Goal: Use online tool/utility: Utilize a website feature to perform a specific function

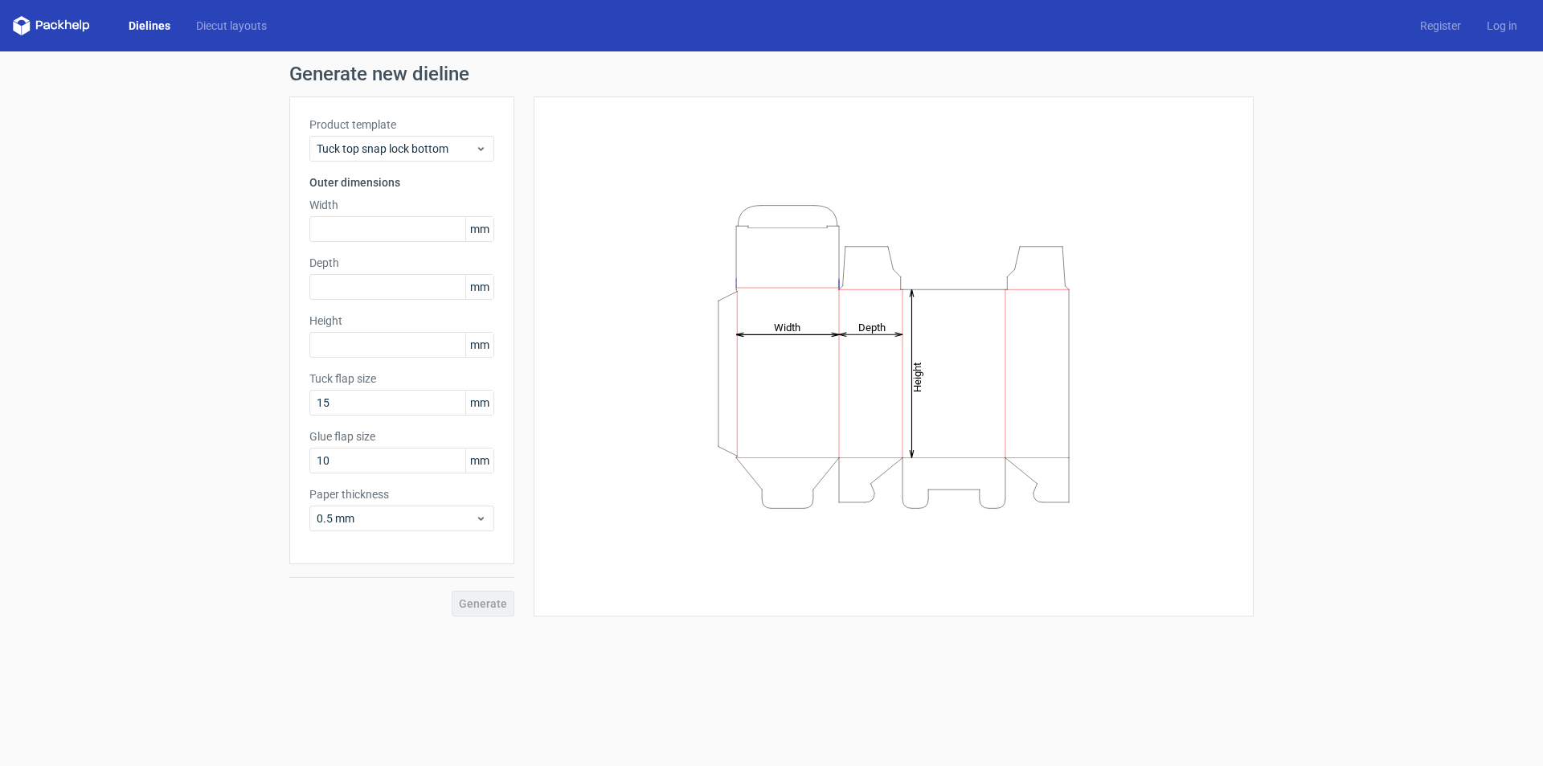
click at [493, 605] on div "Generate" at bounding box center [401, 590] width 225 height 52
click at [402, 222] on input "text" at bounding box center [401, 229] width 185 height 26
type input "200"
click at [365, 282] on input "text" at bounding box center [401, 287] width 185 height 26
type input "200"
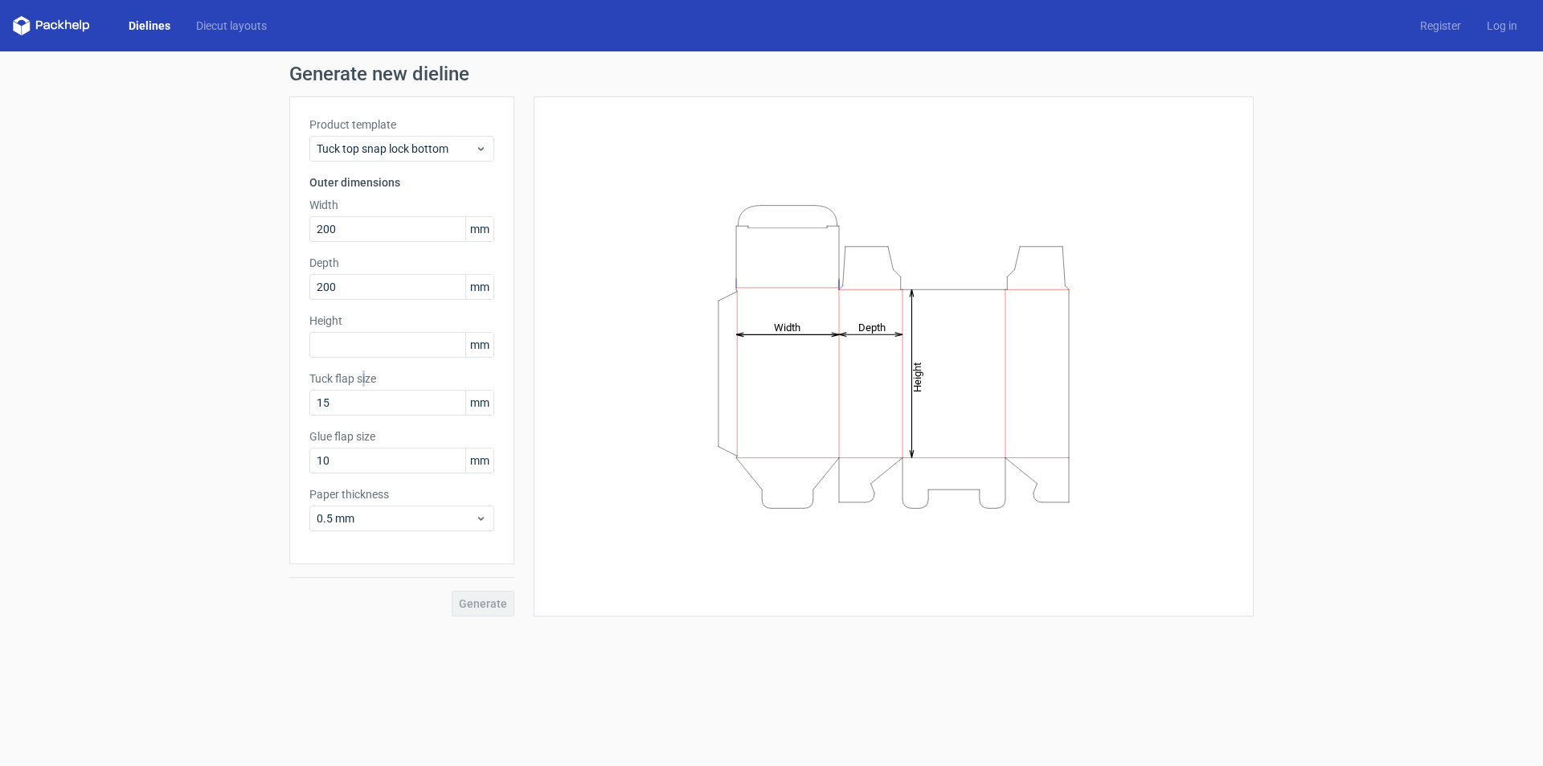
click at [362, 360] on div "Product template Tuck top snap lock bottom Outer dimensions Width 200 mm Depth …" at bounding box center [401, 330] width 225 height 468
click at [366, 350] on input "text" at bounding box center [401, 345] width 185 height 26
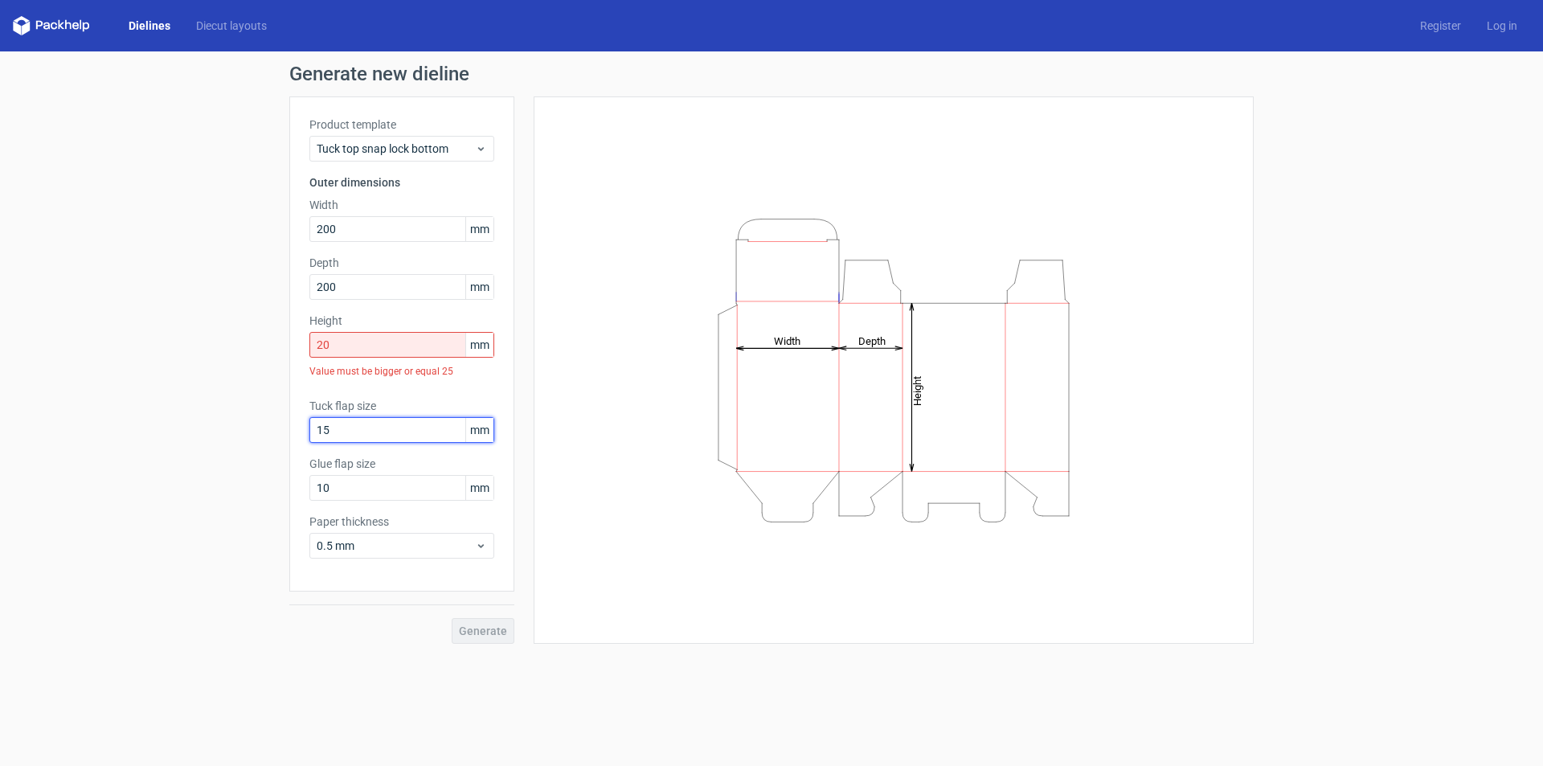
click at [374, 404] on div "Tuck flap size 15 mm" at bounding box center [401, 420] width 185 height 45
drag, startPoint x: 366, startPoint y: 344, endPoint x: 260, endPoint y: 346, distance: 106.9
click at [260, 346] on div "Generate new dieline Product template Tuck top snap lock bottom Outer dimension…" at bounding box center [771, 353] width 1543 height 605
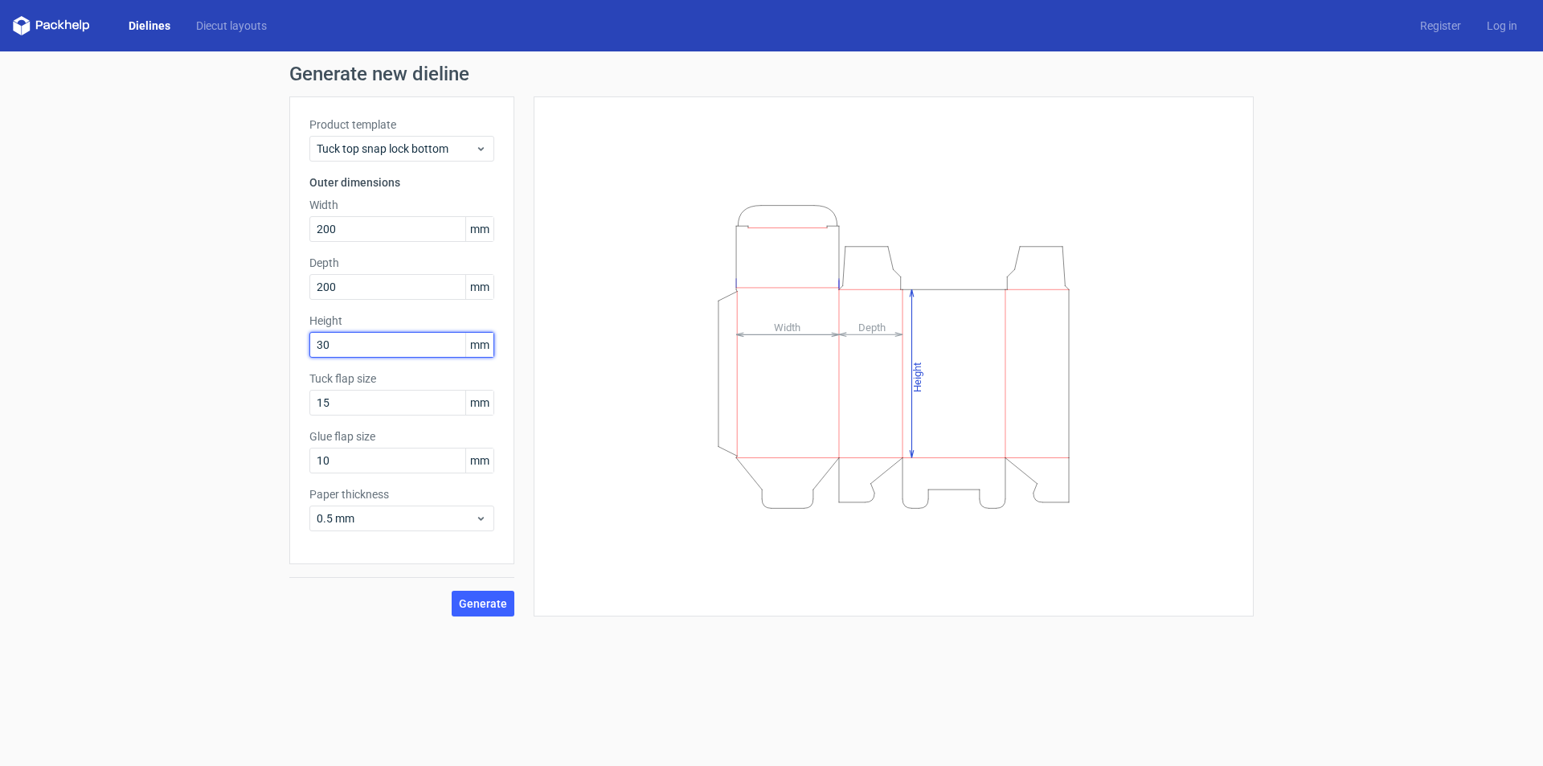
type input "30"
click at [358, 416] on div "Product template Tuck top snap lock bottom Outer dimensions Width 200 mm Depth …" at bounding box center [401, 330] width 225 height 468
click at [497, 608] on span "Generate" at bounding box center [483, 603] width 48 height 11
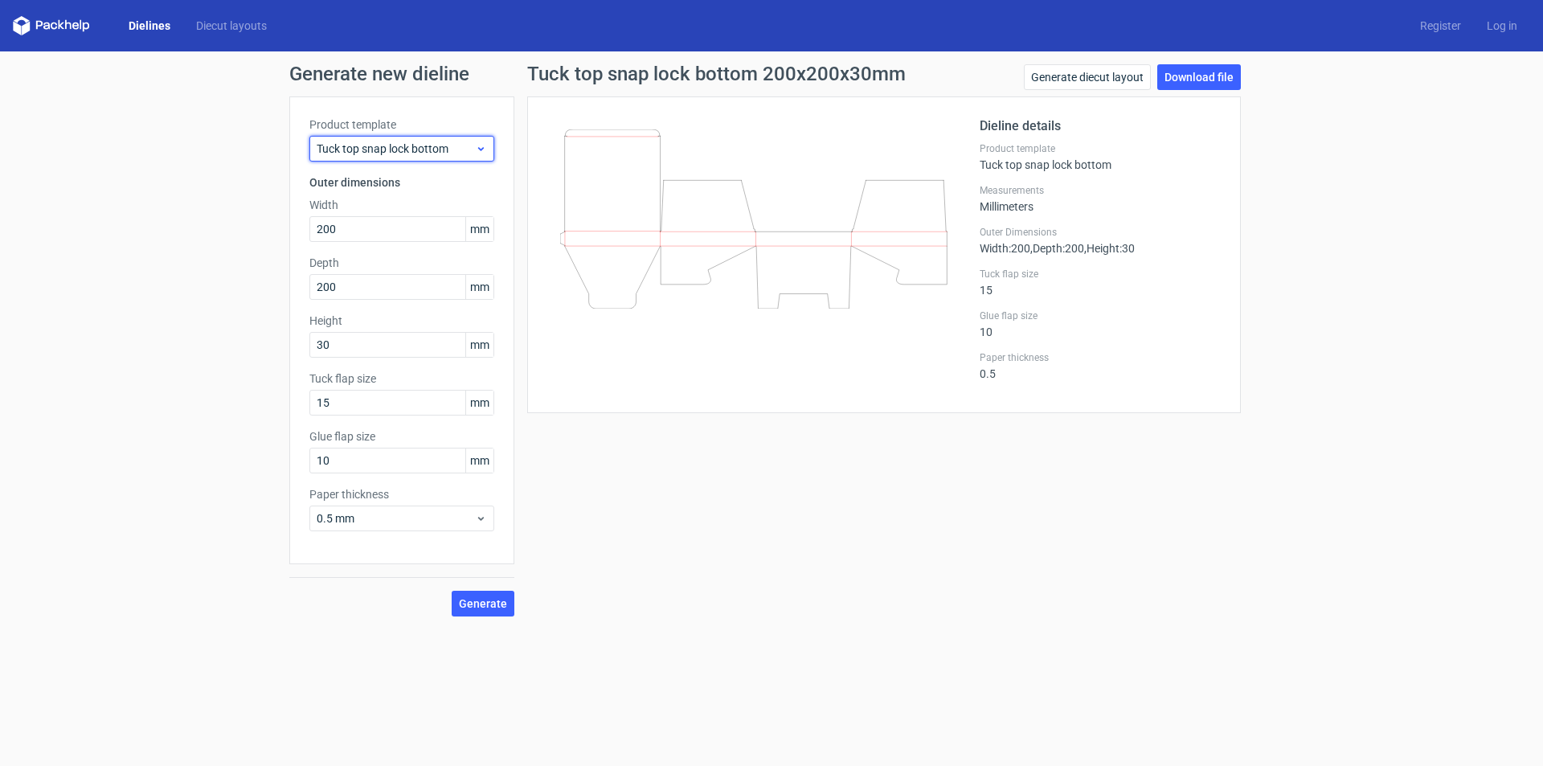
click at [477, 139] on div "Tuck top snap lock bottom" at bounding box center [401, 149] width 185 height 26
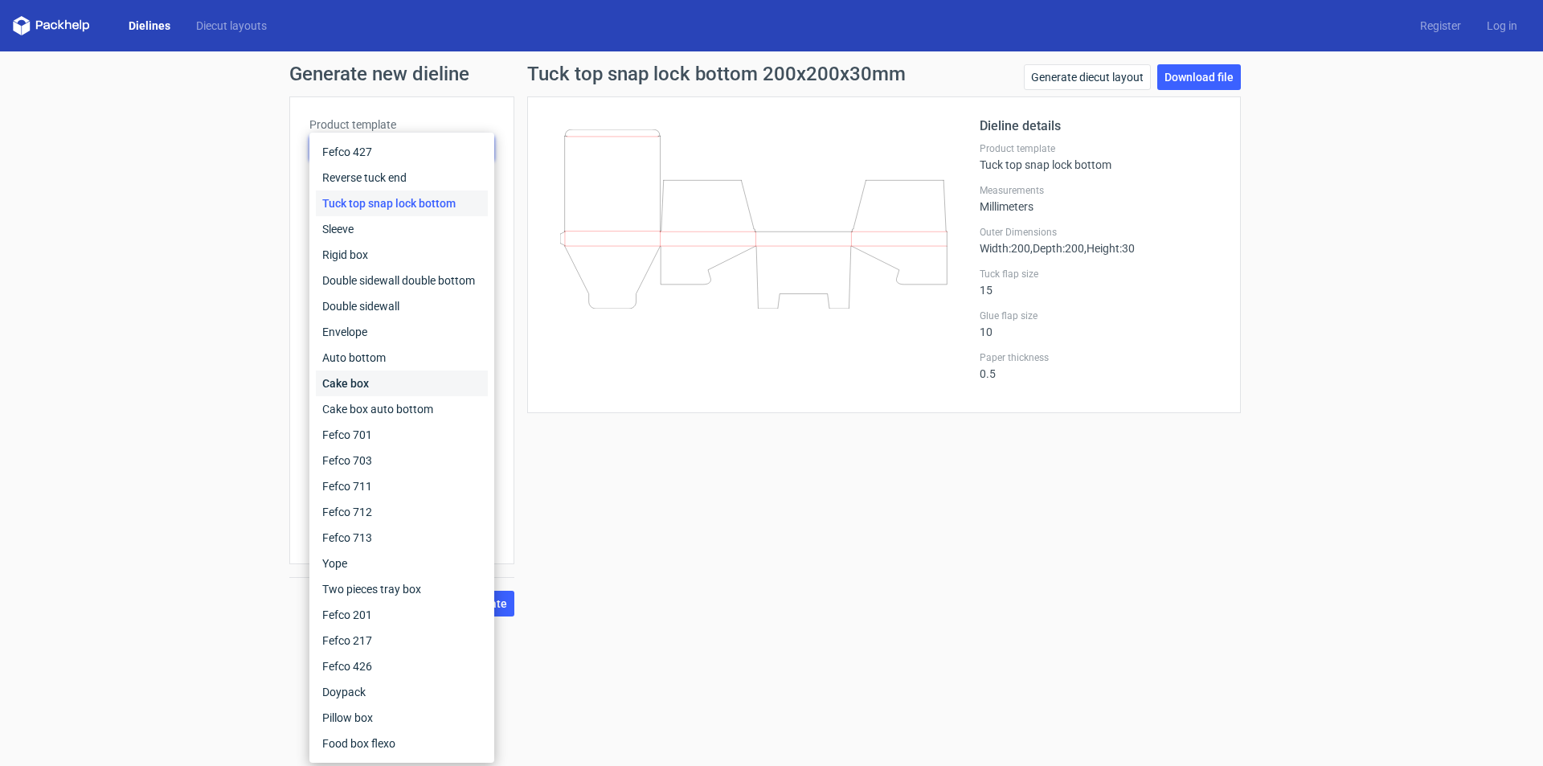
click at [391, 382] on div "Cake box" at bounding box center [402, 383] width 172 height 26
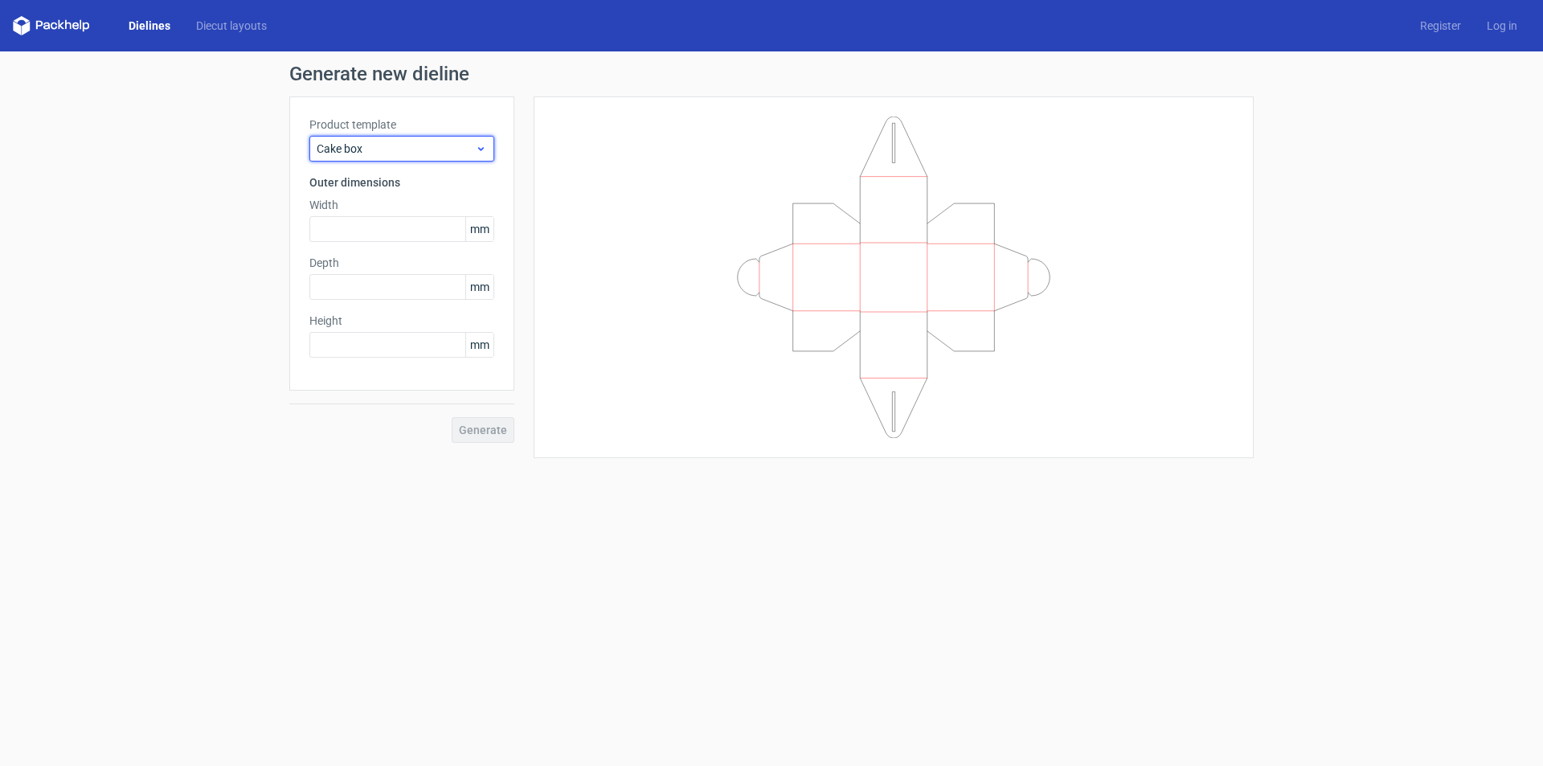
click at [419, 154] on span "Cake box" at bounding box center [396, 149] width 158 height 16
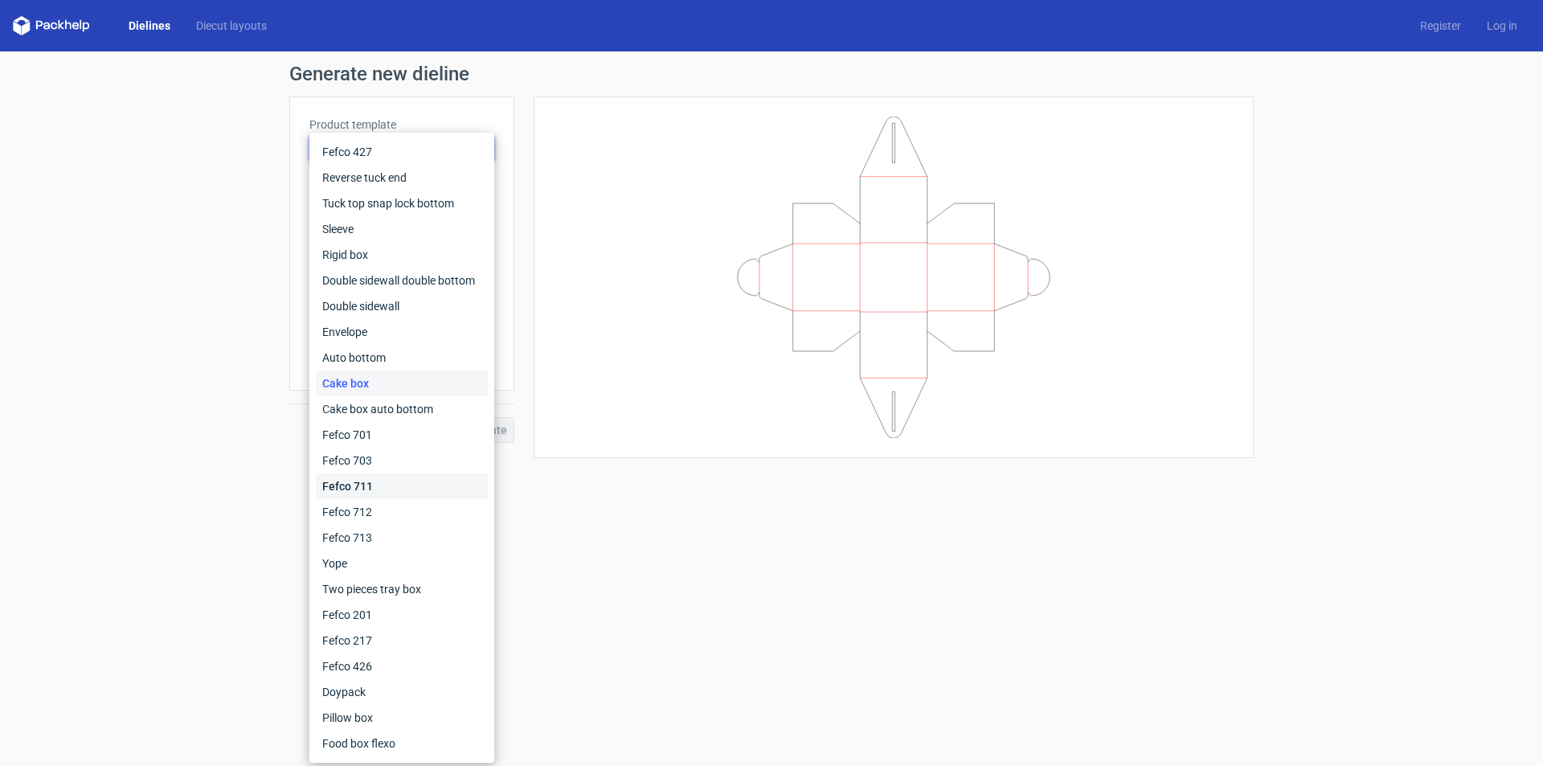
click at [364, 496] on div "Fefco 711" at bounding box center [402, 486] width 172 height 26
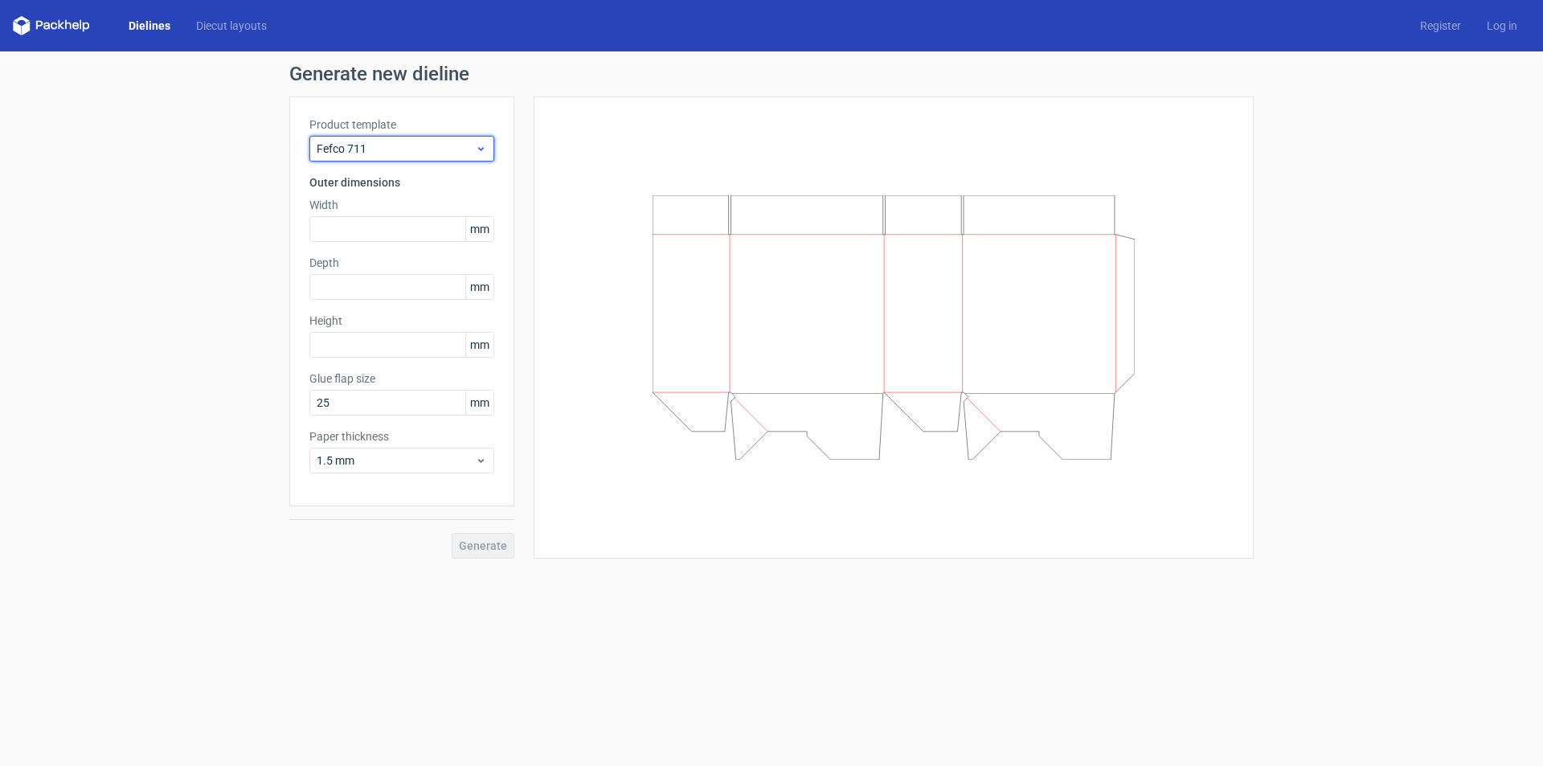
click at [391, 149] on span "Fefco 711" at bounding box center [396, 149] width 158 height 16
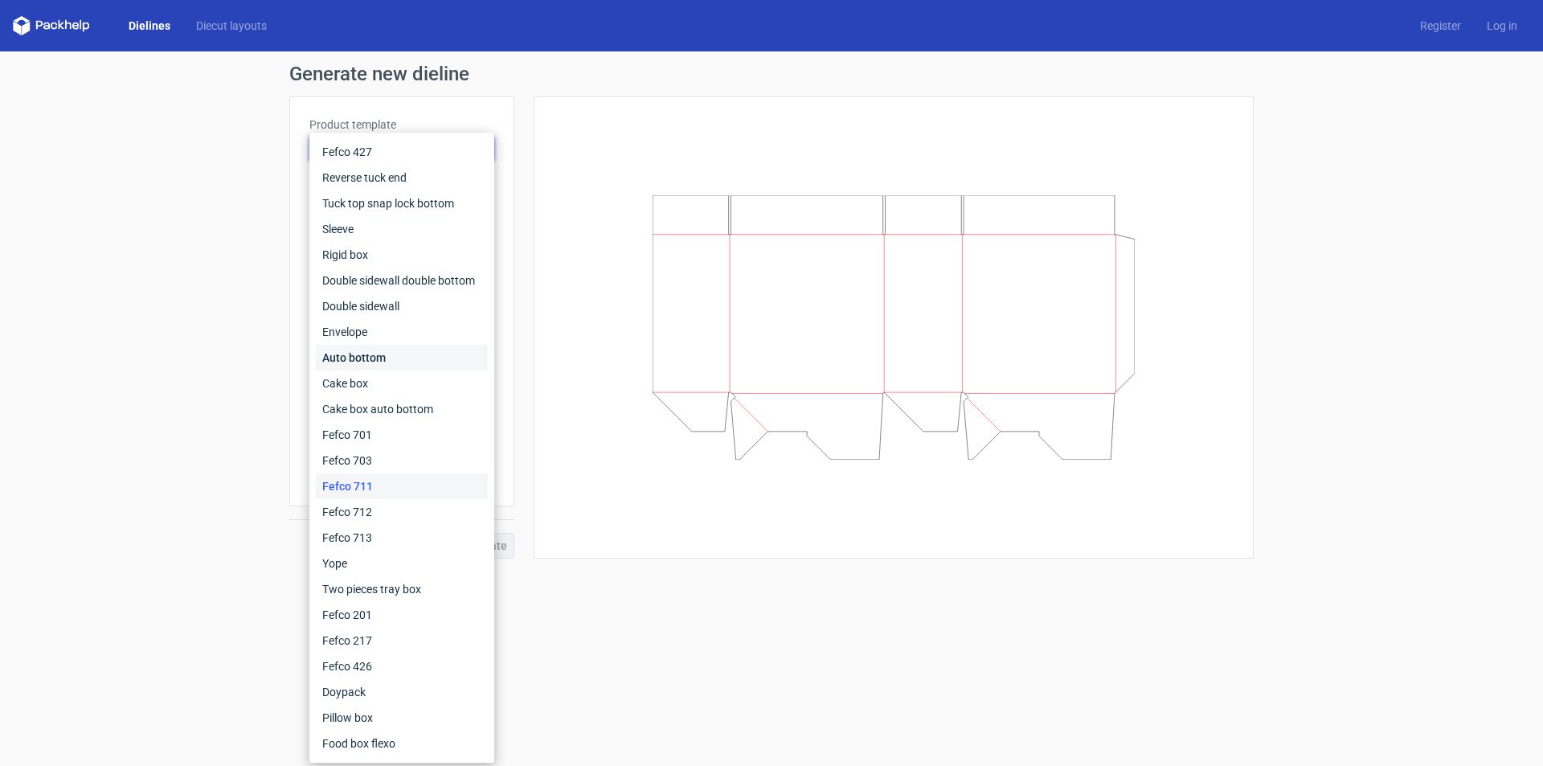
click at [364, 352] on div "Auto bottom" at bounding box center [402, 358] width 172 height 26
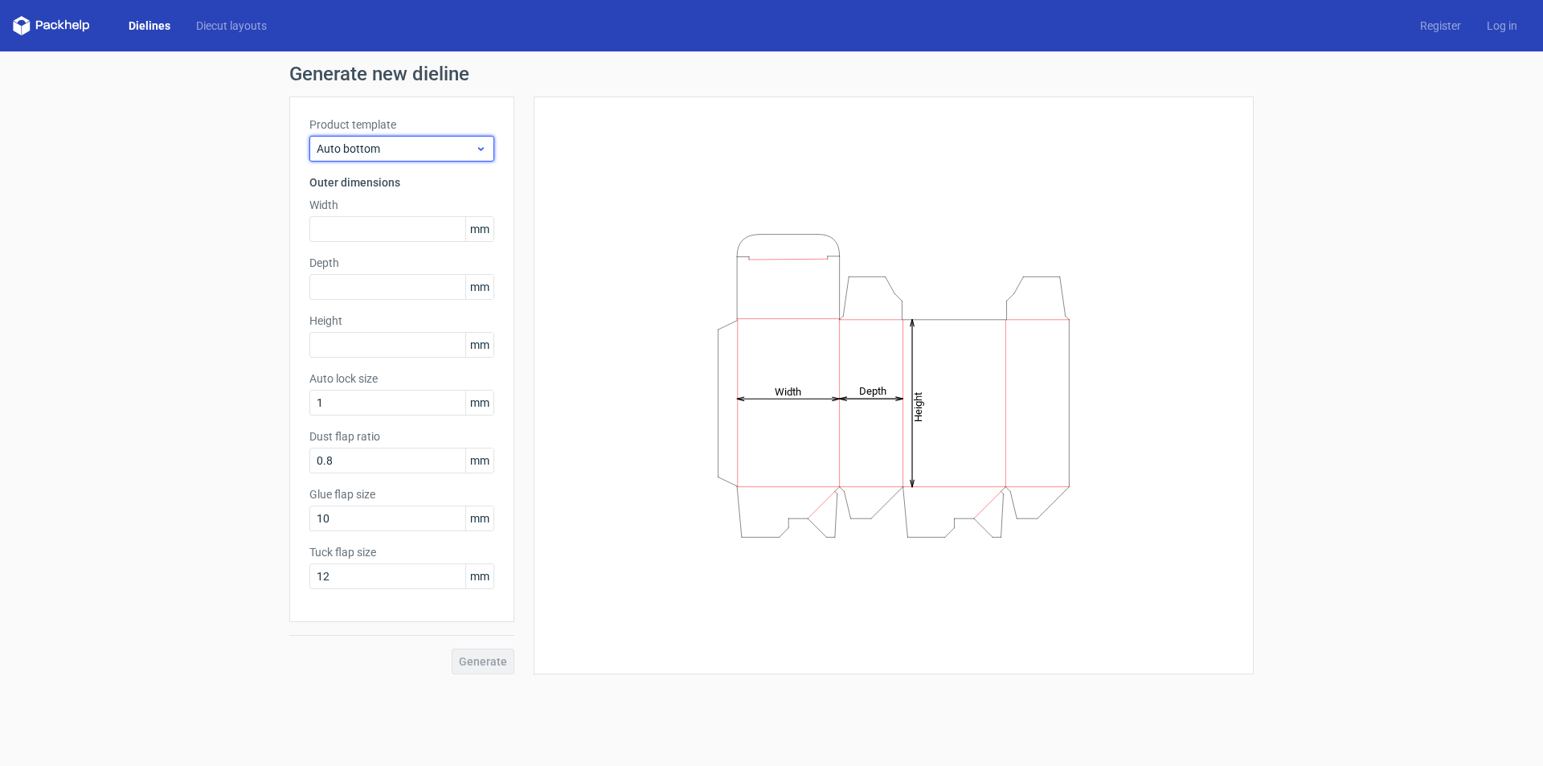
click at [389, 153] on span "Auto bottom" at bounding box center [396, 149] width 158 height 16
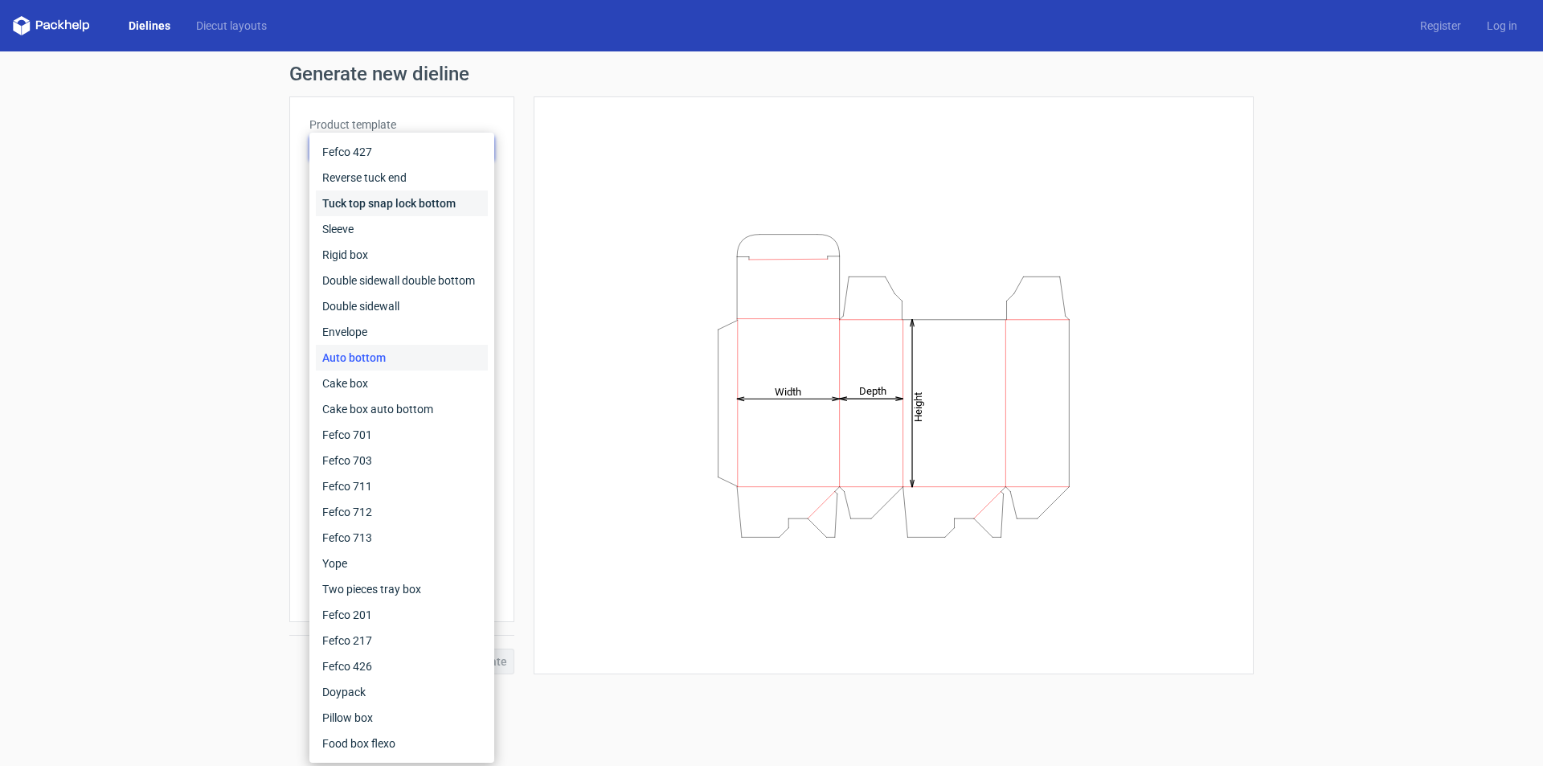
click at [383, 198] on div "Tuck top snap lock bottom" at bounding box center [402, 203] width 172 height 26
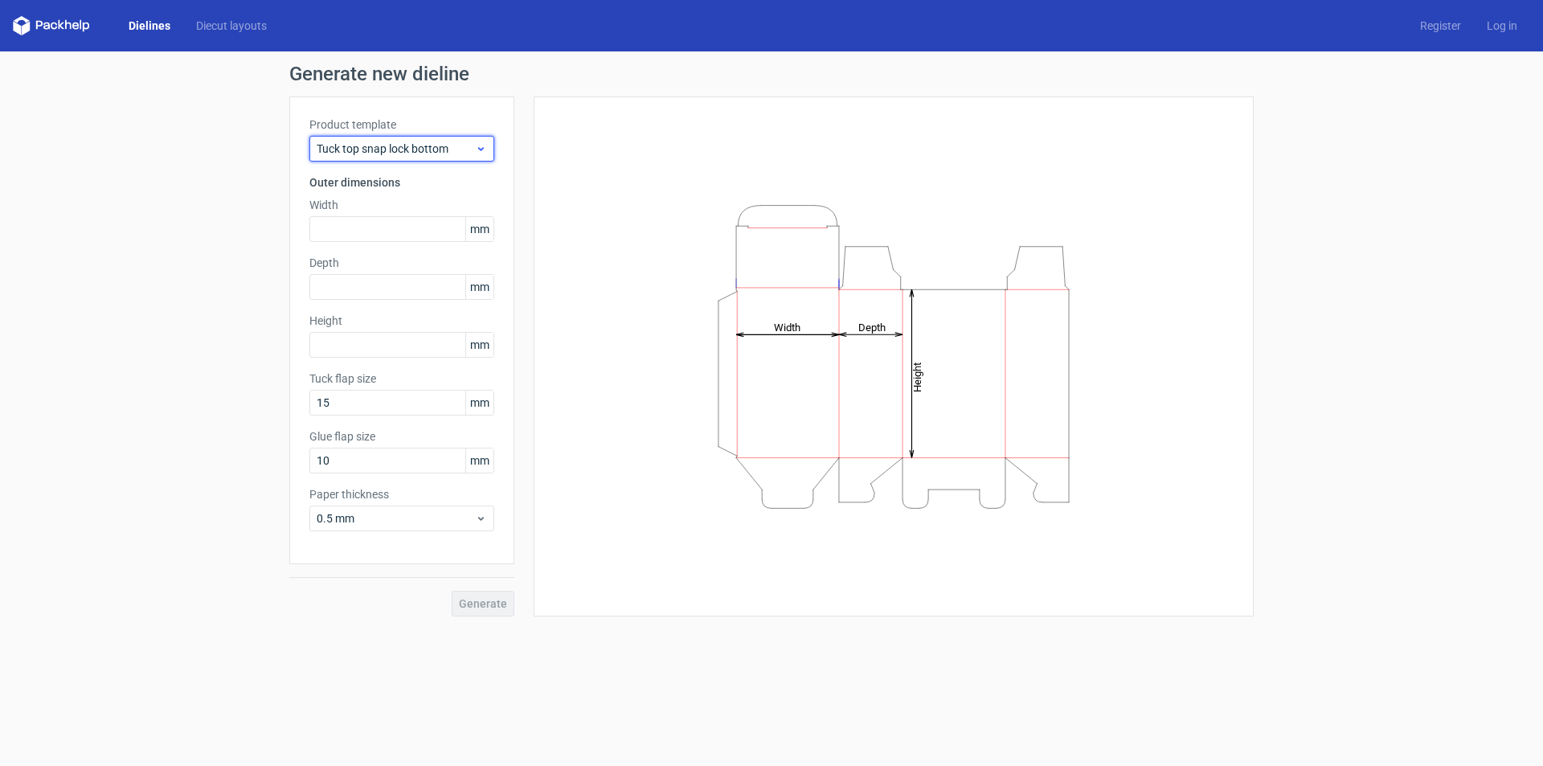
click at [399, 152] on span "Tuck top snap lock bottom" at bounding box center [396, 149] width 158 height 16
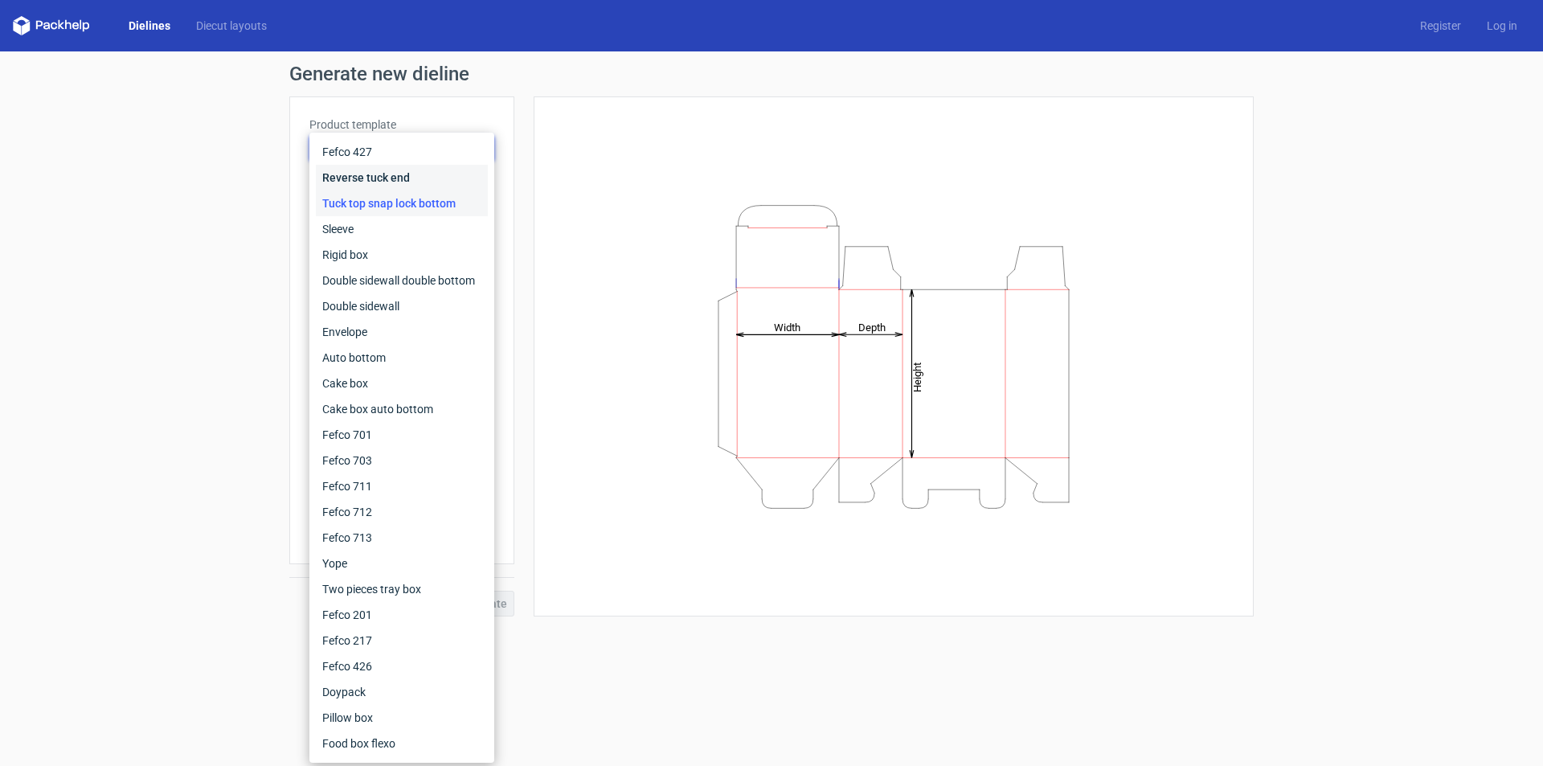
click at [376, 174] on div "Reverse tuck end" at bounding box center [402, 178] width 172 height 26
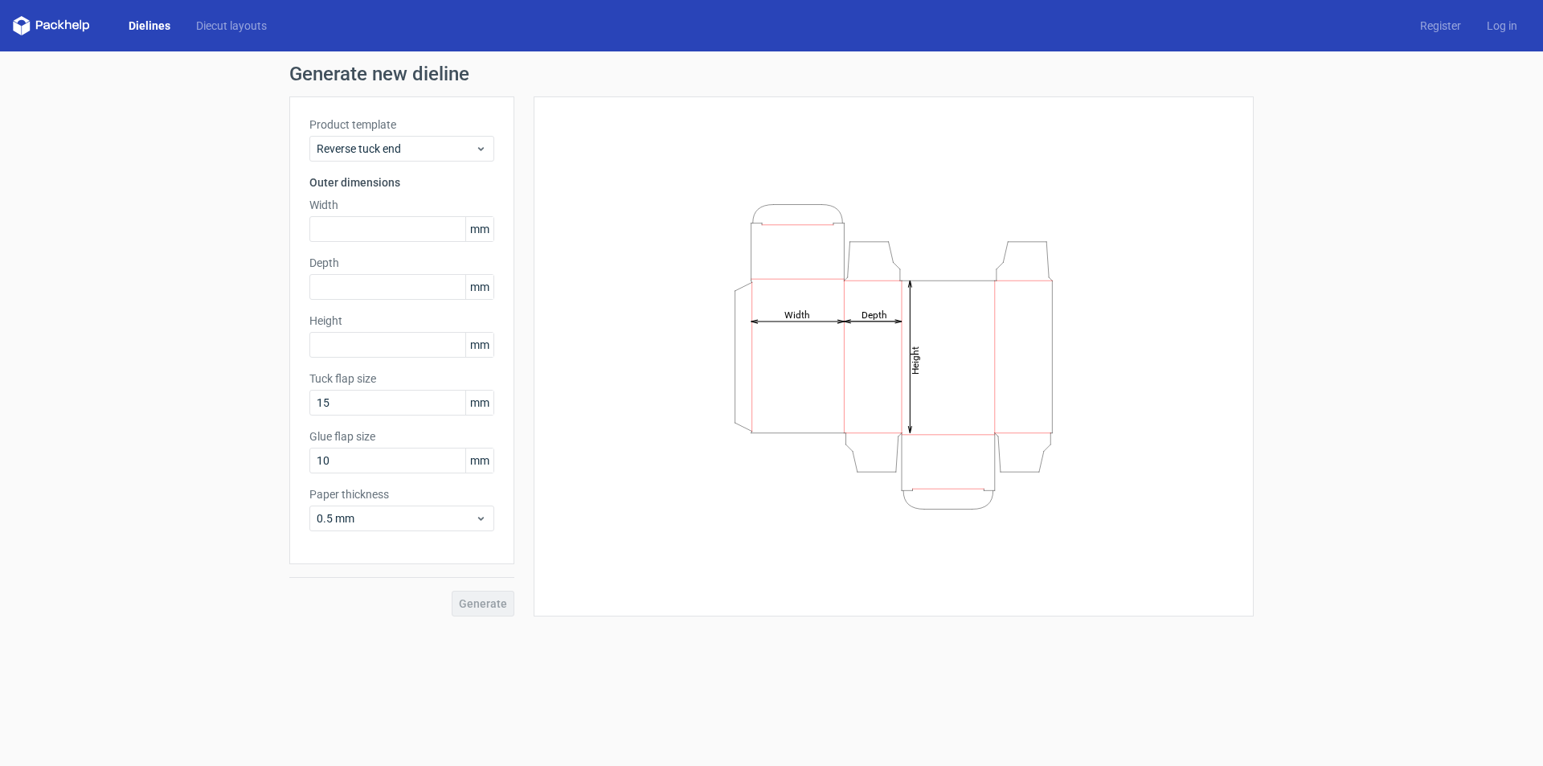
click at [394, 113] on div "Product template Reverse tuck end Outer dimensions Width mm Depth mm Height mm …" at bounding box center [401, 330] width 225 height 468
click at [403, 137] on div "Reverse tuck end" at bounding box center [401, 149] width 185 height 26
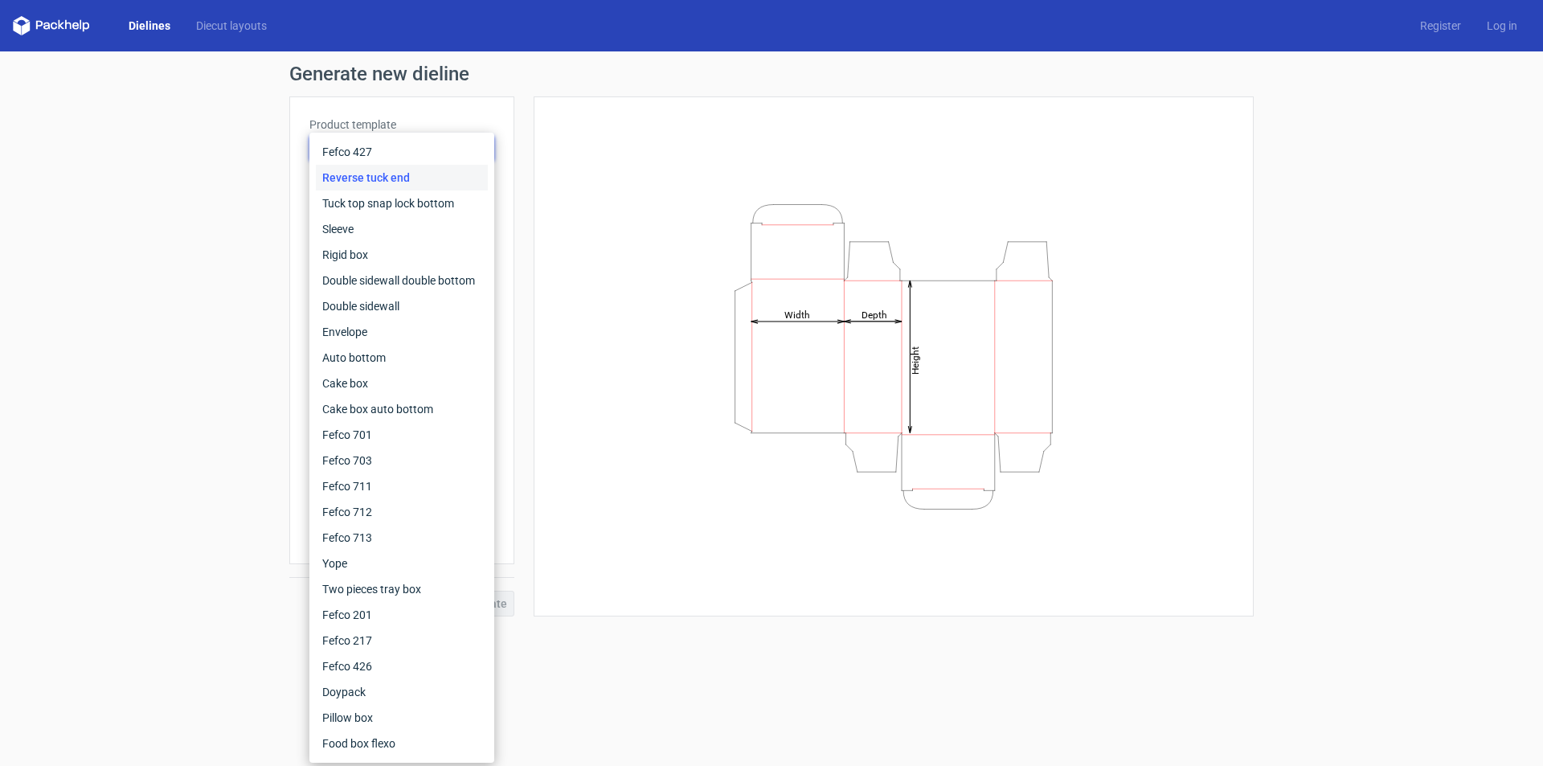
click at [371, 180] on div "Reverse tuck end" at bounding box center [402, 178] width 172 height 26
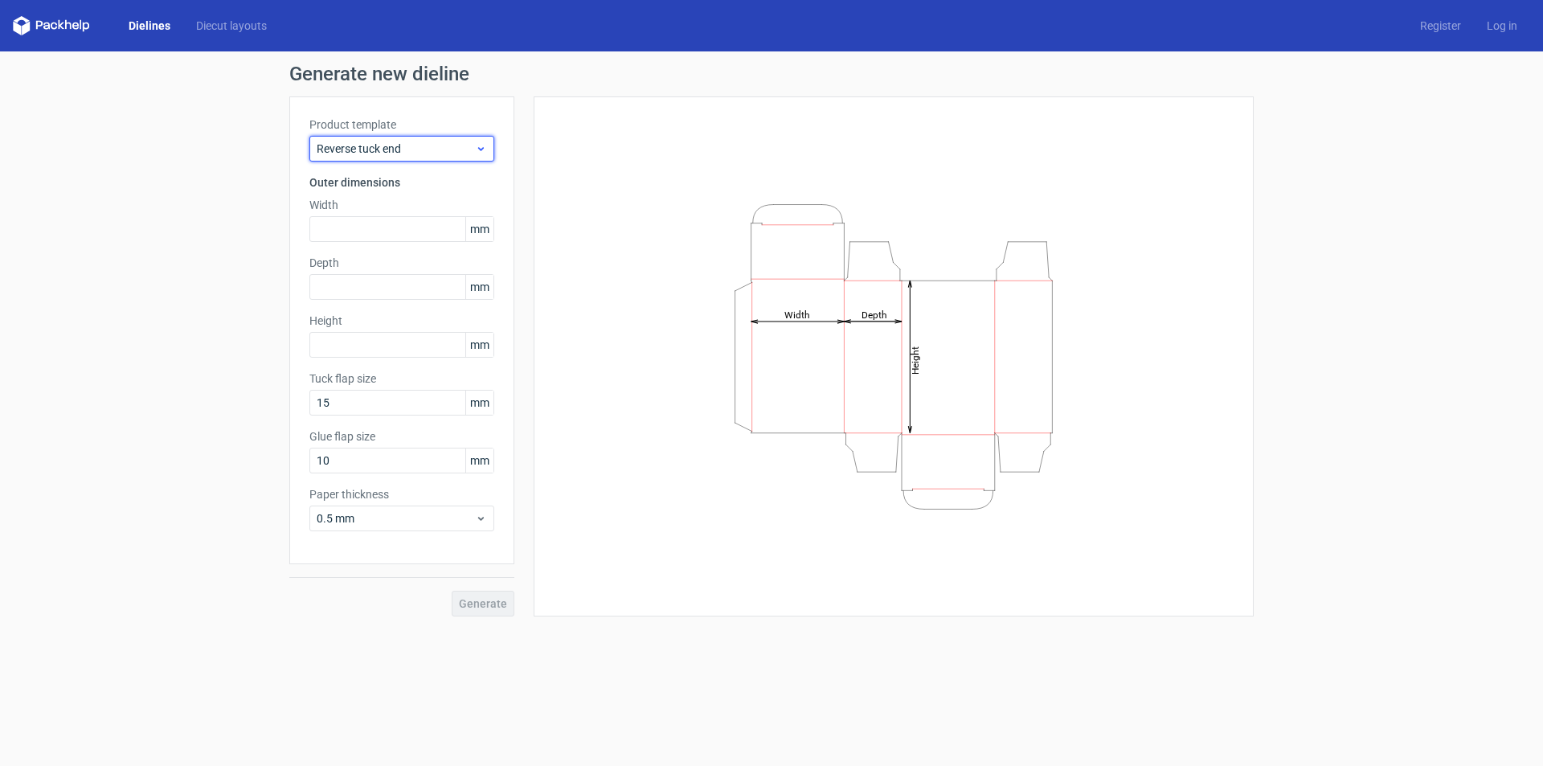
click at [374, 144] on span "Reverse tuck end" at bounding box center [396, 149] width 158 height 16
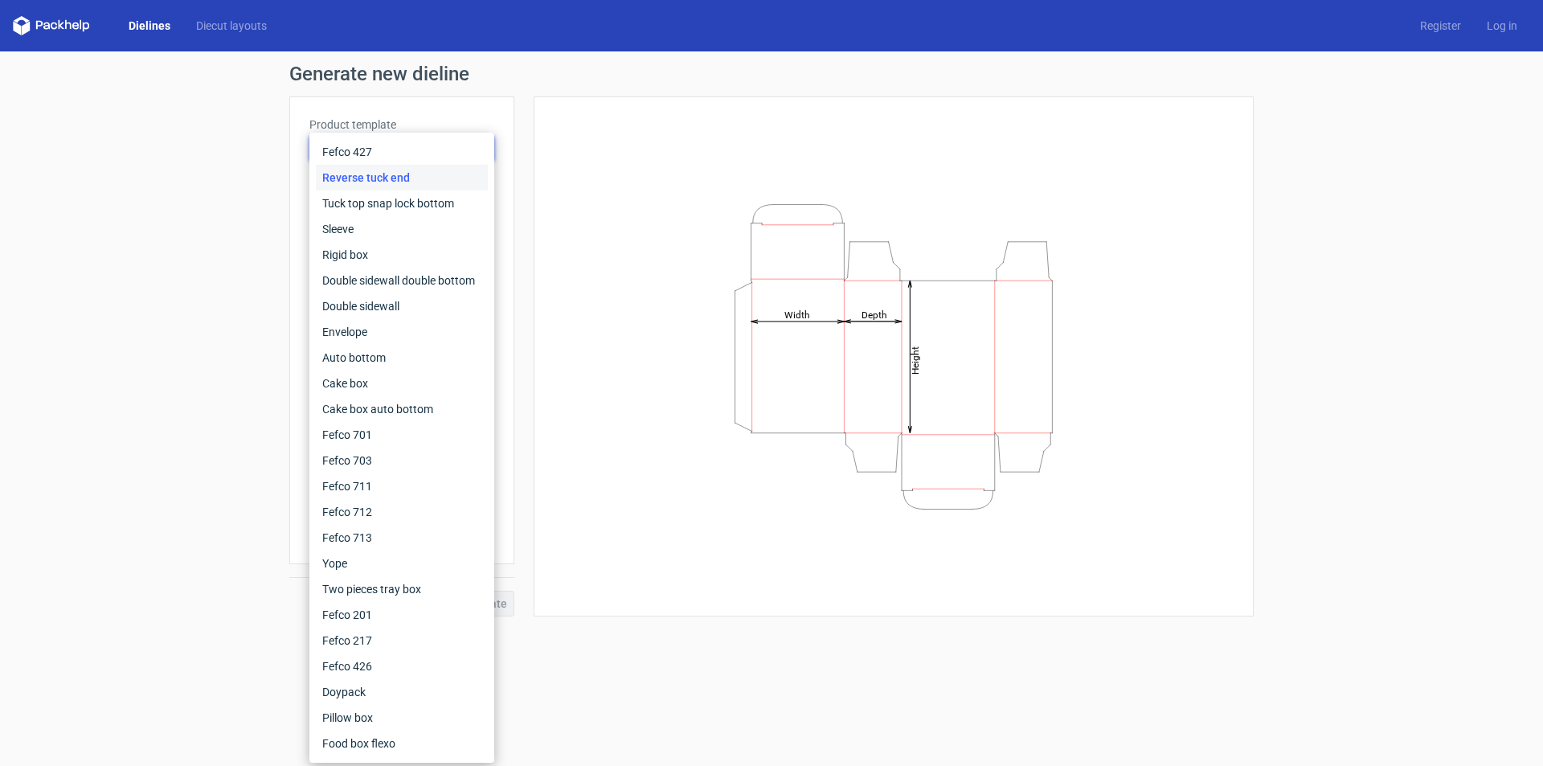
click at [375, 166] on div "Reverse tuck end" at bounding box center [402, 178] width 172 height 26
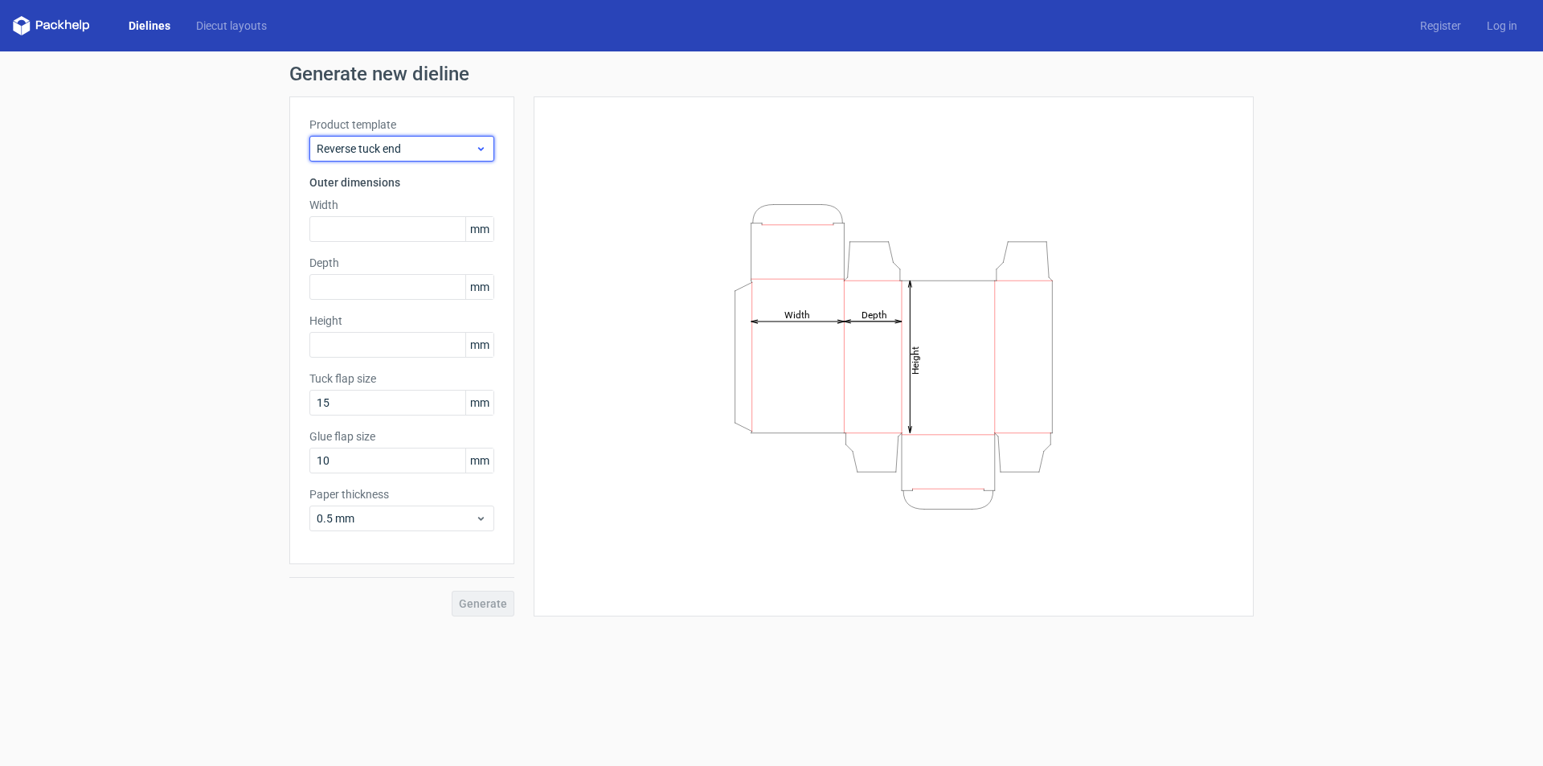
click at [374, 144] on span "Reverse tuck end" at bounding box center [396, 149] width 158 height 16
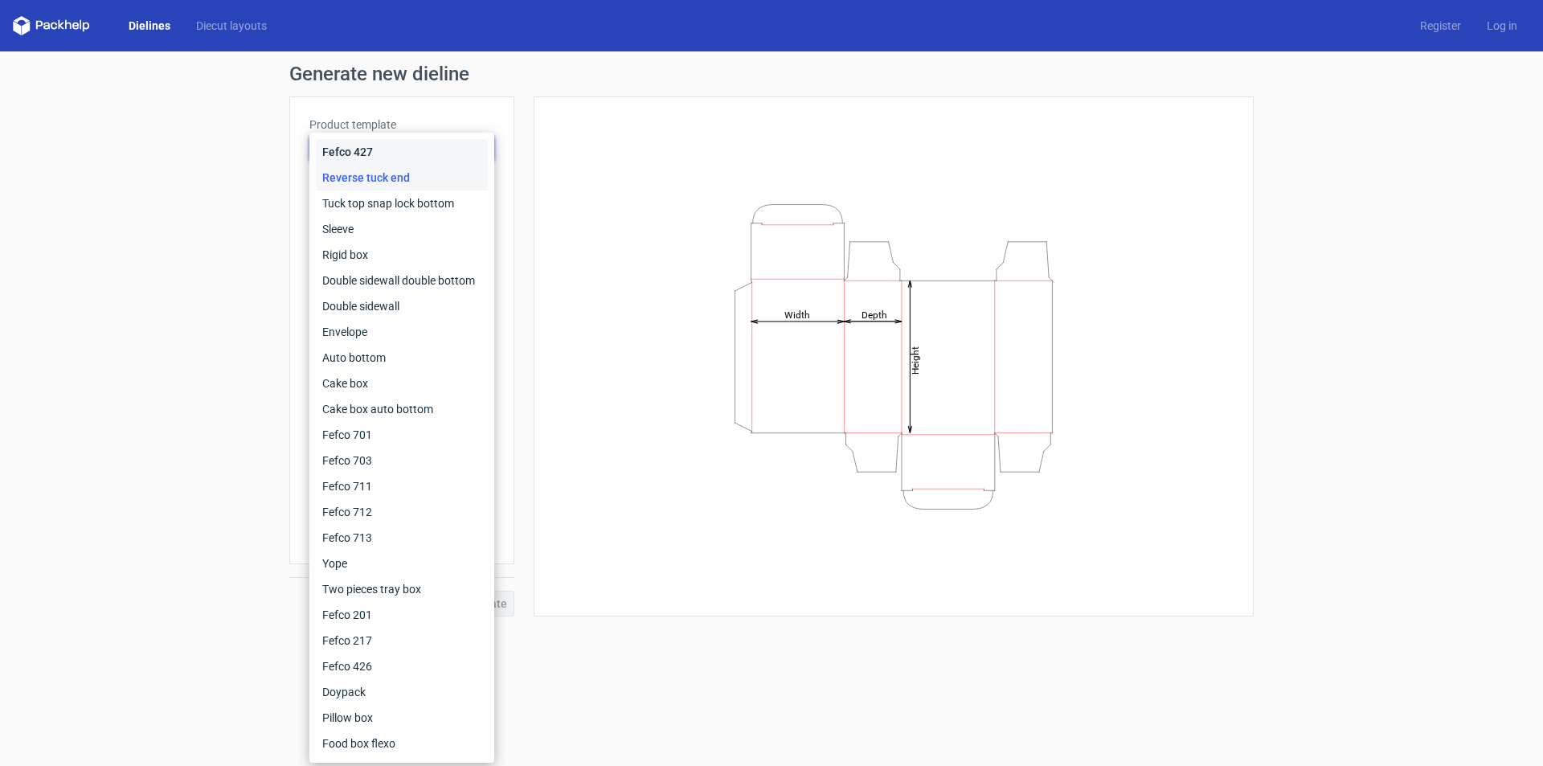
click at [376, 163] on div "Fefco 427" at bounding box center [402, 152] width 172 height 26
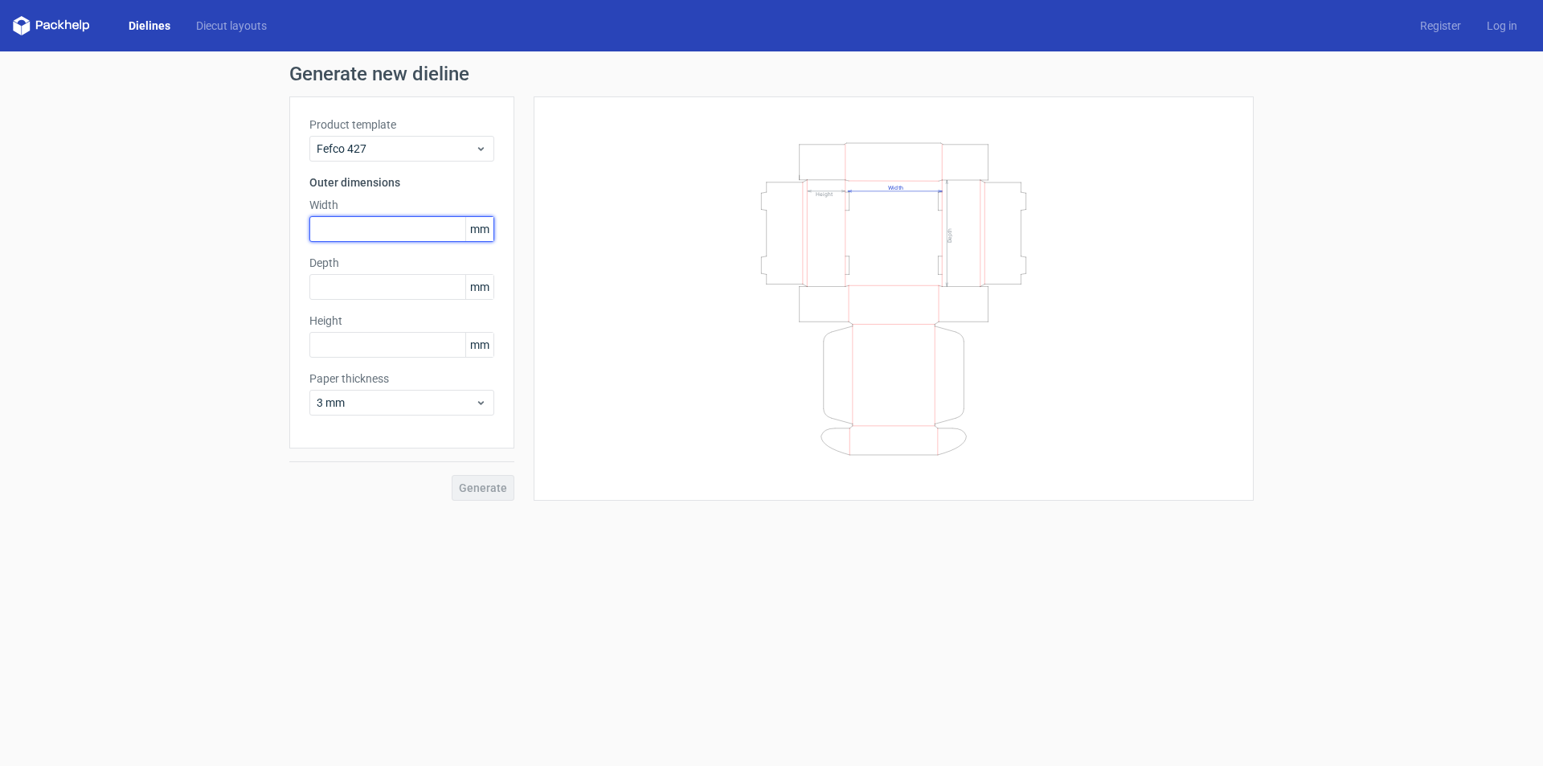
click at [361, 231] on input "text" at bounding box center [401, 229] width 185 height 26
click at [396, 402] on span "3 mm" at bounding box center [396, 403] width 158 height 16
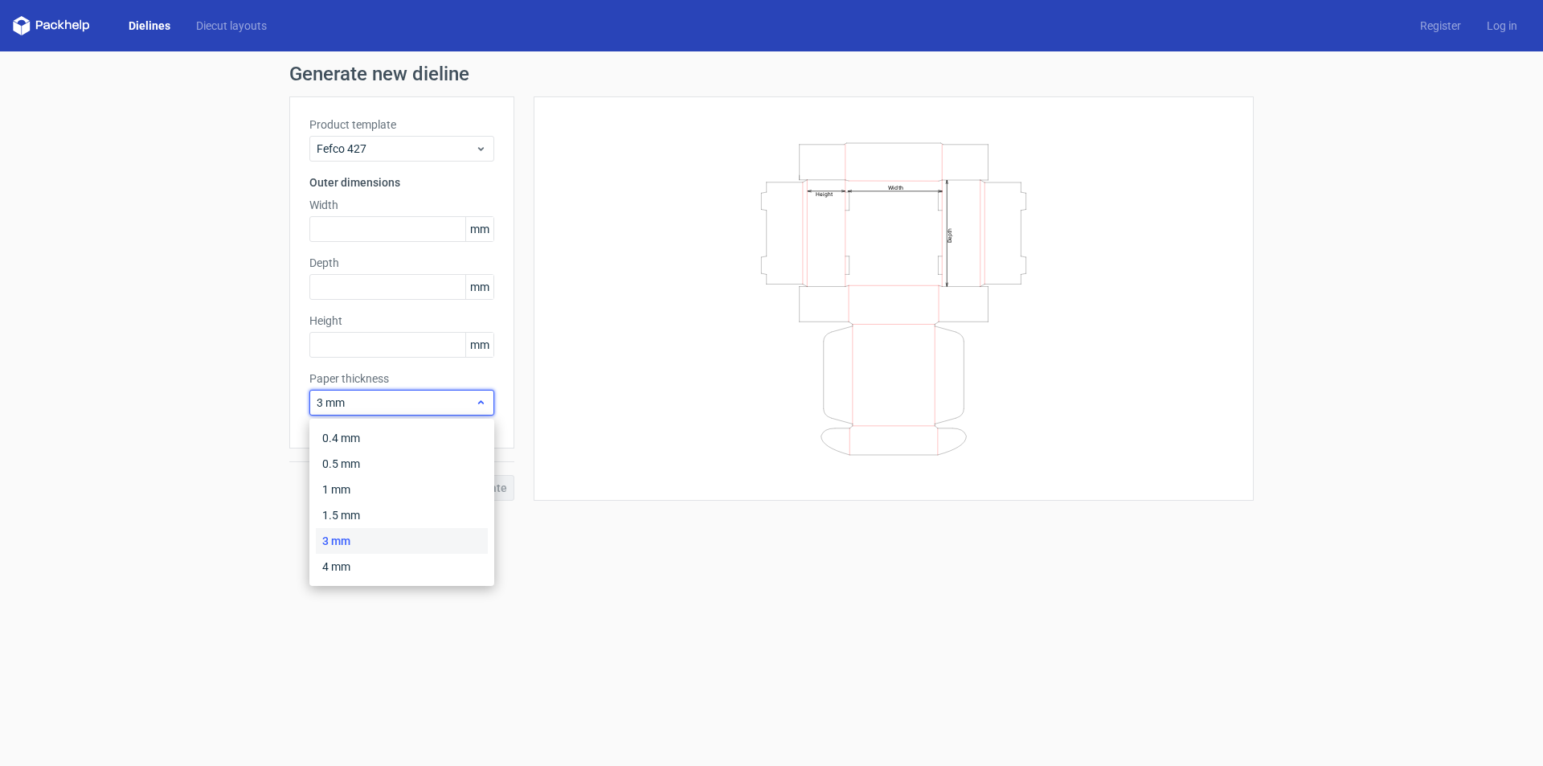
click at [400, 411] on div "3 mm" at bounding box center [401, 403] width 185 height 26
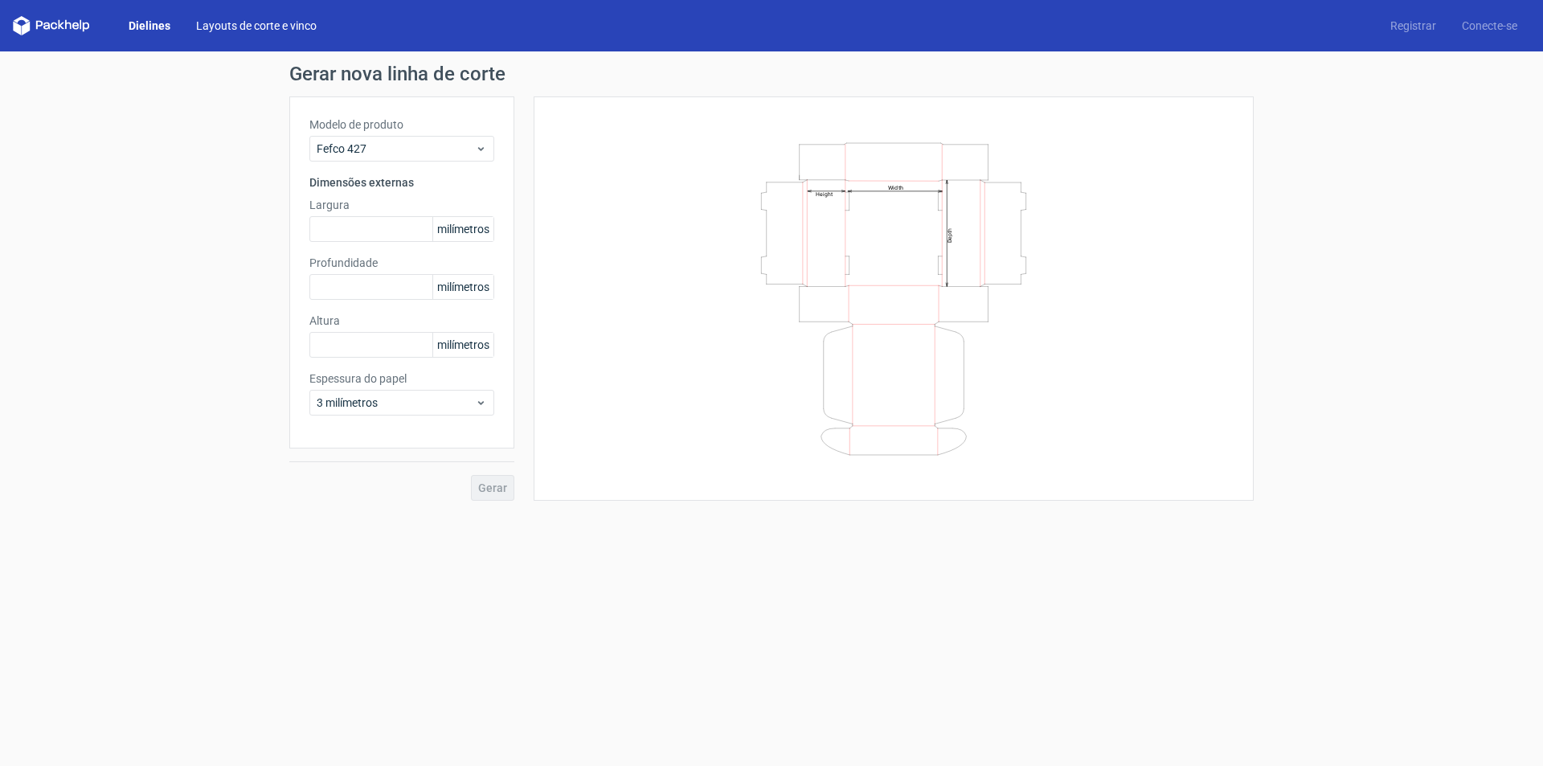
click at [269, 24] on font "Layouts de corte e vinco" at bounding box center [256, 25] width 121 height 13
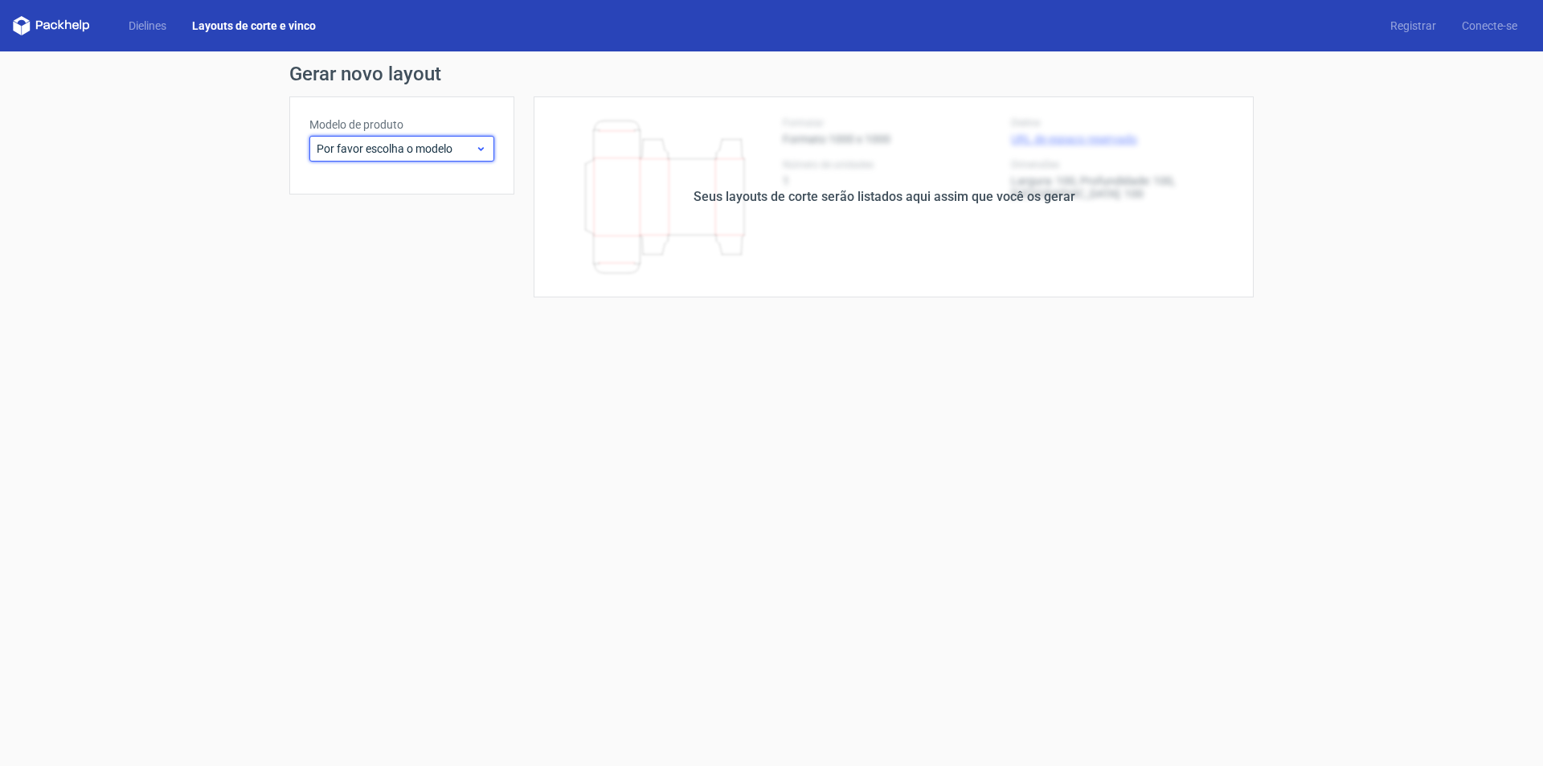
click at [475, 151] on icon at bounding box center [481, 148] width 12 height 13
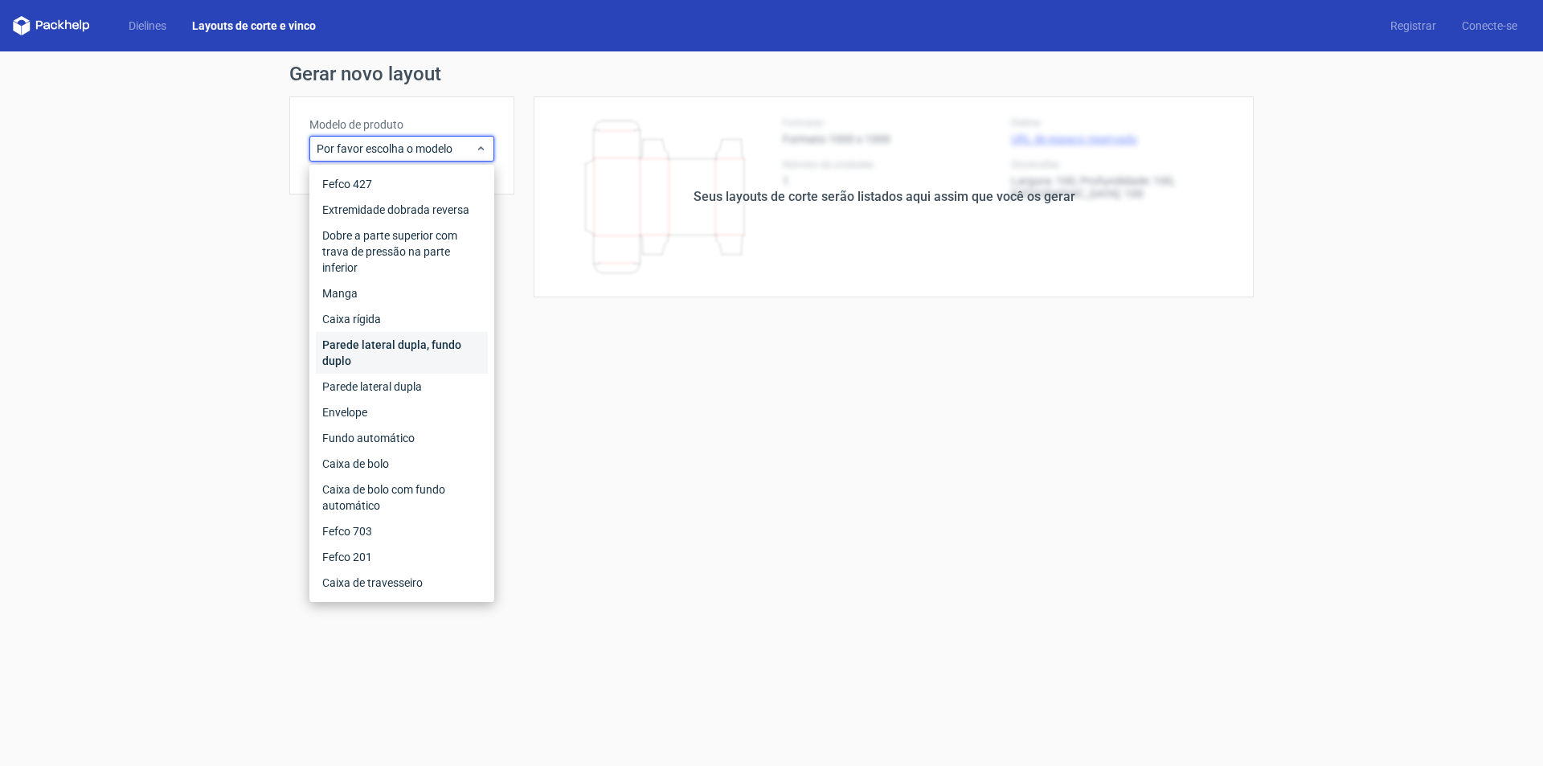
click at [433, 348] on font "Parede lateral dupla, fundo duplo" at bounding box center [391, 352] width 139 height 29
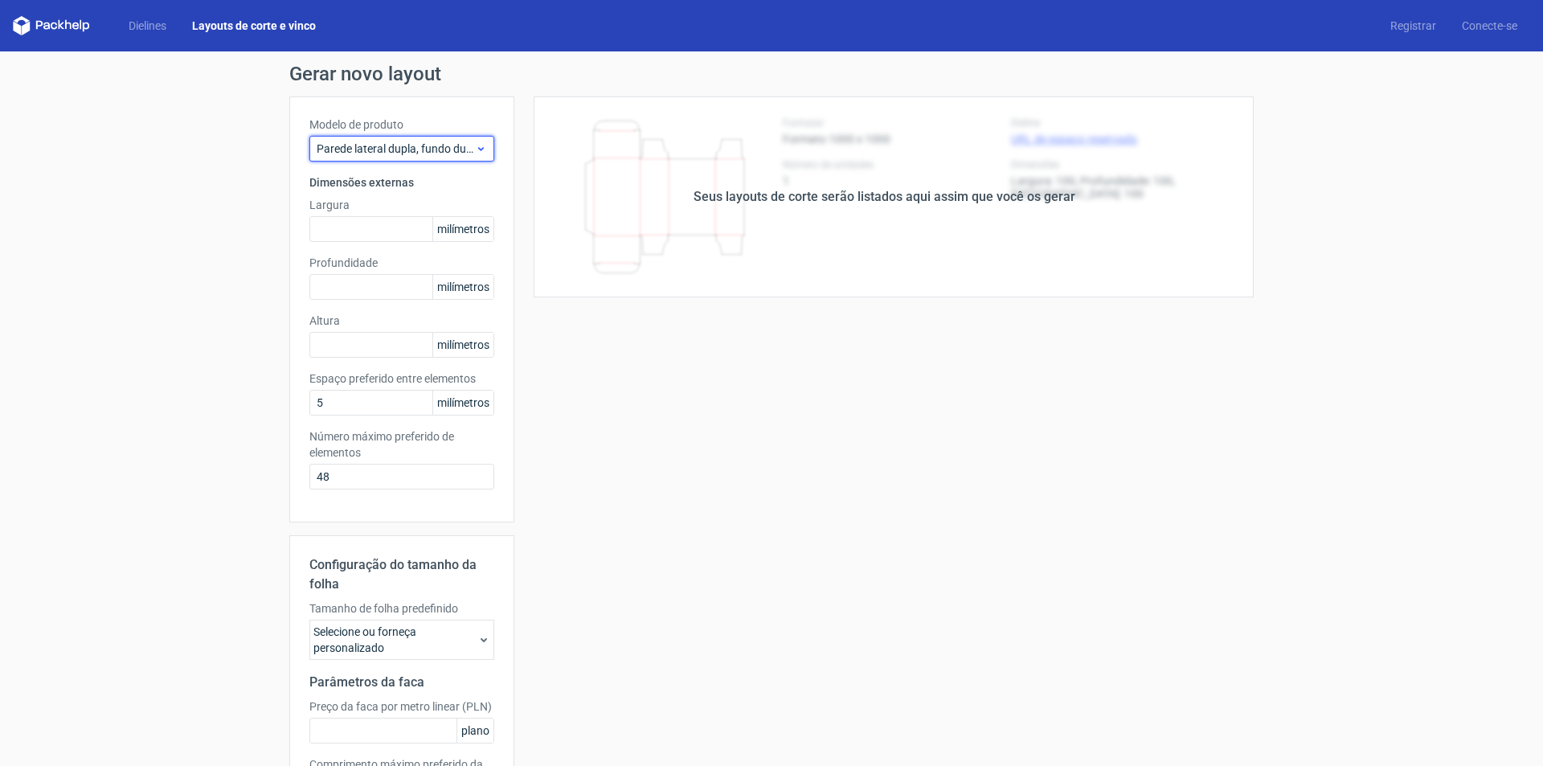
click at [460, 140] on div "Parede lateral dupla, fundo duplo" at bounding box center [401, 149] width 185 height 26
